Goal: Information Seeking & Learning: Learn about a topic

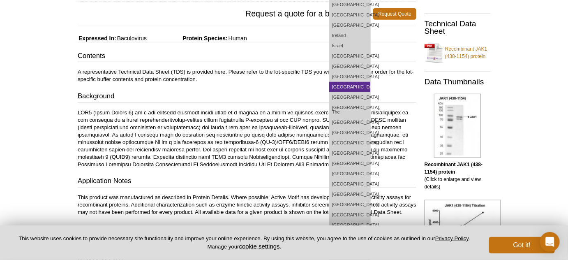
scroll to position [186, 0]
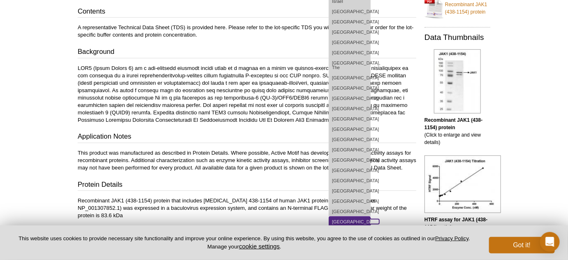
click at [370, 216] on link "[GEOGRAPHIC_DATA]" at bounding box center [349, 221] width 41 height 10
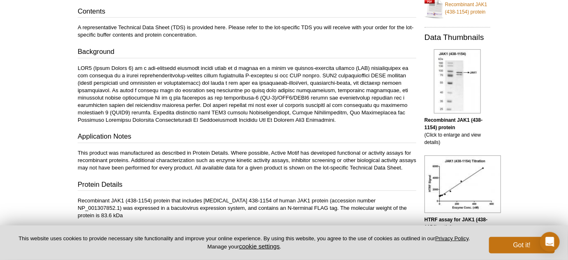
click at [537, 69] on div "Active Motif Logo Enabling Epigenetics Research 0 Search Skip to content Active…" at bounding box center [284, 175] width 568 height 723
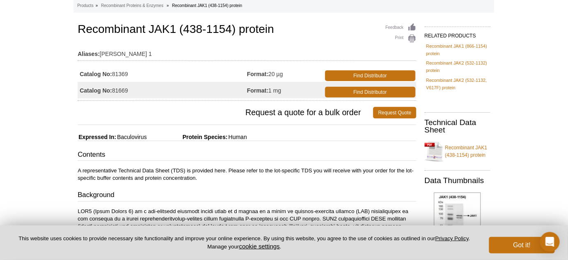
scroll to position [0, 0]
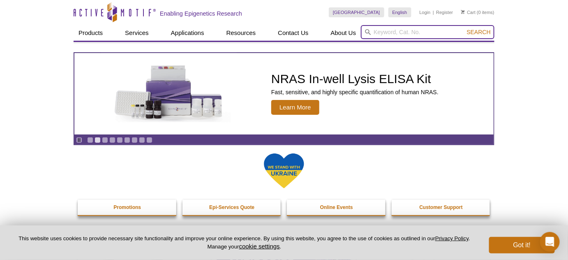
click at [388, 36] on input "search" at bounding box center [428, 32] width 134 height 14
paste input "81369"
type input "81369"
click at [464, 28] on button "Search" at bounding box center [478, 31] width 29 height 7
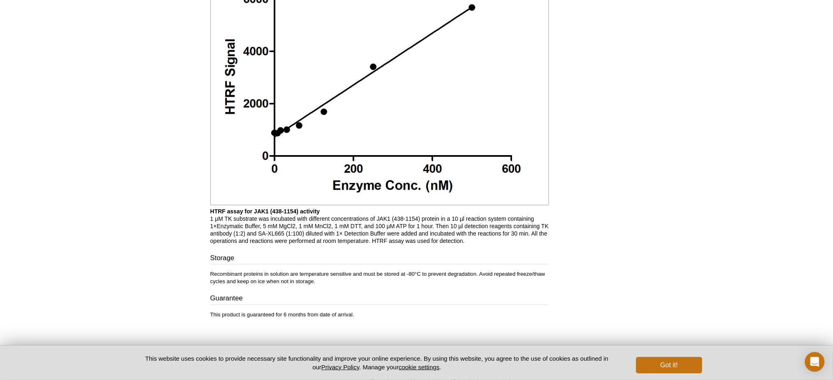
scroll to position [671, 0]
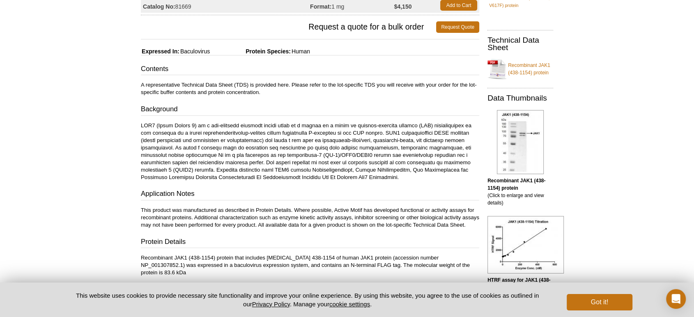
scroll to position [141, 0]
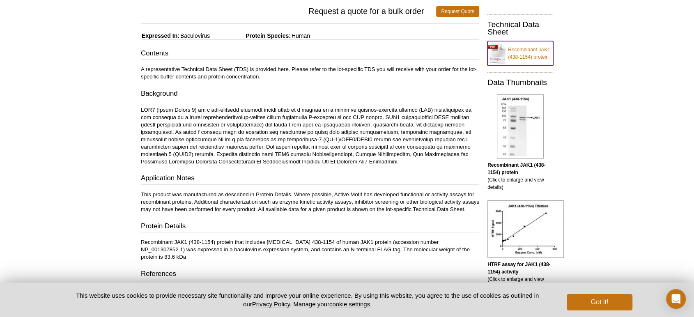
click at [519, 48] on link "Recombinant JAK1 (438-1154) protein" at bounding box center [521, 53] width 66 height 25
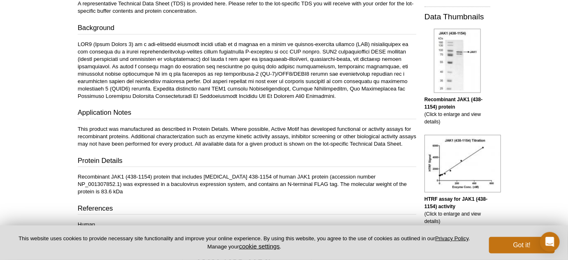
scroll to position [220, 0]
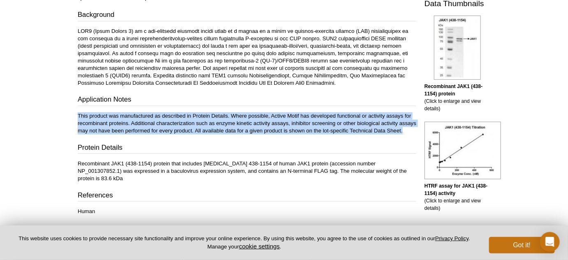
drag, startPoint x: 76, startPoint y: 115, endPoint x: 95, endPoint y: 140, distance: 31.4
click at [95, 140] on div "Feedback Print Recombinant JAK1 (438-1154) protein Aliases: [PERSON_NAME] 1 Cat…" at bounding box center [245, 214] width 343 height 739
copy p "This product was manufactured as described in Protein Details. Where possible, …"
